Goal: Transaction & Acquisition: Subscribe to service/newsletter

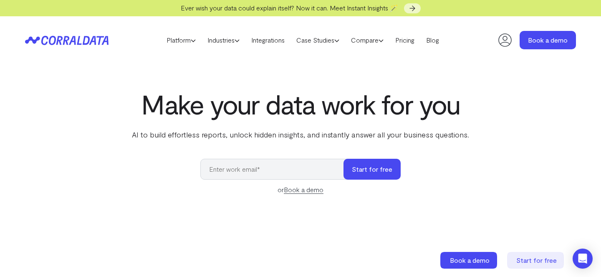
click at [297, 168] on input "email" at bounding box center [276, 169] width 152 height 21
click at [414, 145] on div "Make your data work for you AI to build effortless reports, unlock hidden insig…" at bounding box center [300, 275] width 601 height 373
click at [365, 170] on button "Start for free" at bounding box center [372, 169] width 57 height 21
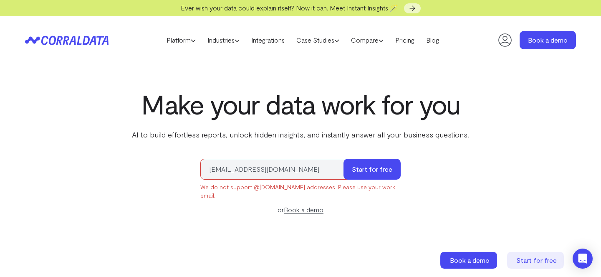
drag, startPoint x: 258, startPoint y: 175, endPoint x: 180, endPoint y: 179, distance: 78.2
drag, startPoint x: 274, startPoint y: 170, endPoint x: 182, endPoint y: 170, distance: 92.3
type input "[EMAIL_ADDRESS][DOMAIN_NAME]"
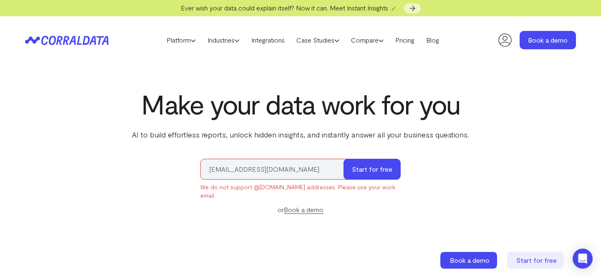
click at [376, 182] on form "[EMAIL_ADDRESS][DOMAIN_NAME] Start for free We do not support @[DOMAIN_NAME] ad…" at bounding box center [300, 187] width 200 height 56
click at [376, 175] on button "Start for free" at bounding box center [372, 169] width 57 height 21
